Goal: Find specific page/section: Find specific page/section

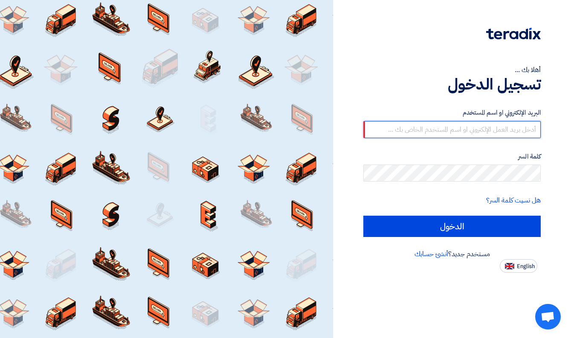
type input "[EMAIL_ADDRESS][DOMAIN_NAME]"
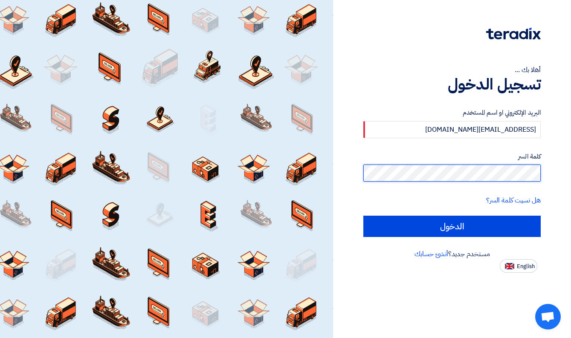
click at [452, 226] on input "الدخول" at bounding box center [451, 226] width 177 height 21
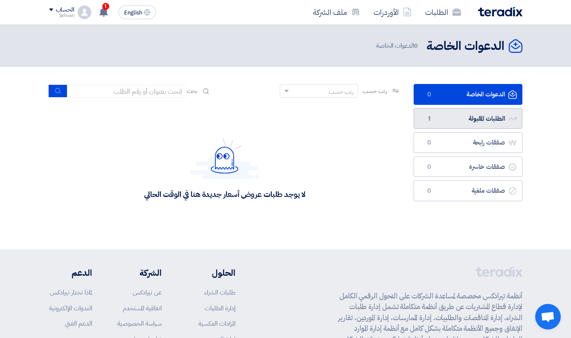
click at [463, 118] on link "الطلبات المقبولة الطلبات المقبولة 1" at bounding box center [468, 118] width 109 height 21
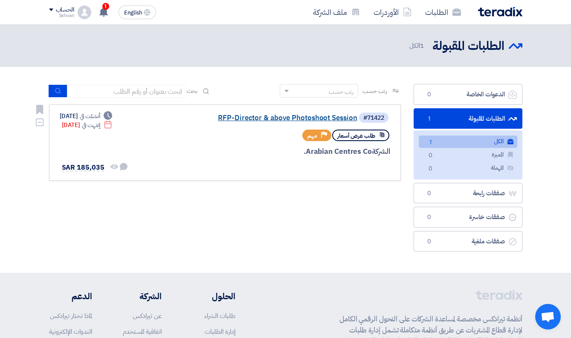
click at [283, 117] on link "RFP-Director & above Photoshoot Session" at bounding box center [272, 118] width 171 height 8
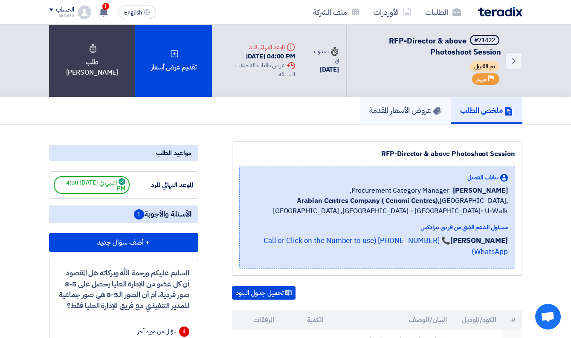
click at [409, 114] on h5 "عروض الأسعار المقدمة" at bounding box center [405, 110] width 72 height 10
